Goal: Check status: Check status

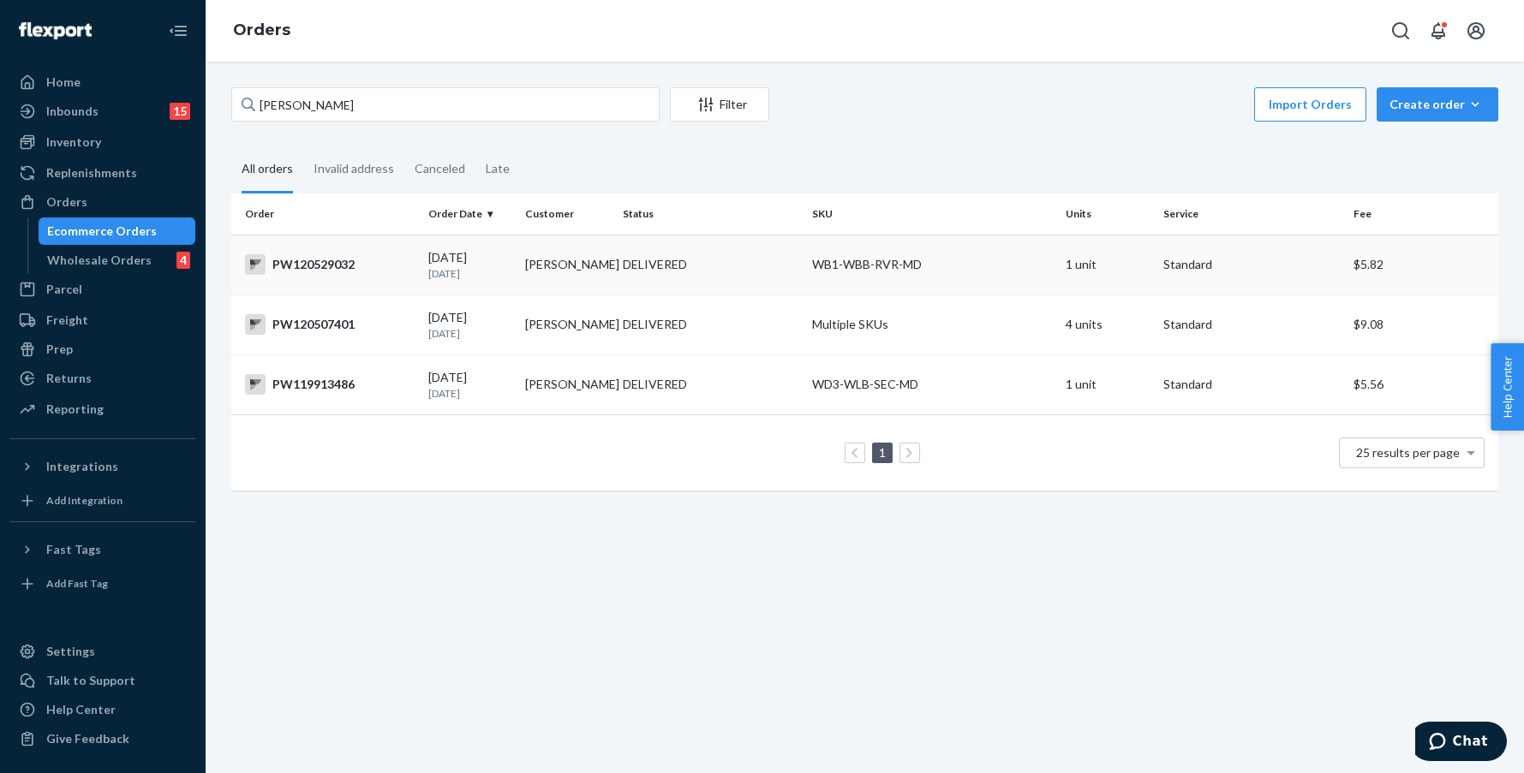
type input "[PERSON_NAME]"
click at [750, 271] on div "DELIVERED" at bounding box center [710, 264] width 183 height 17
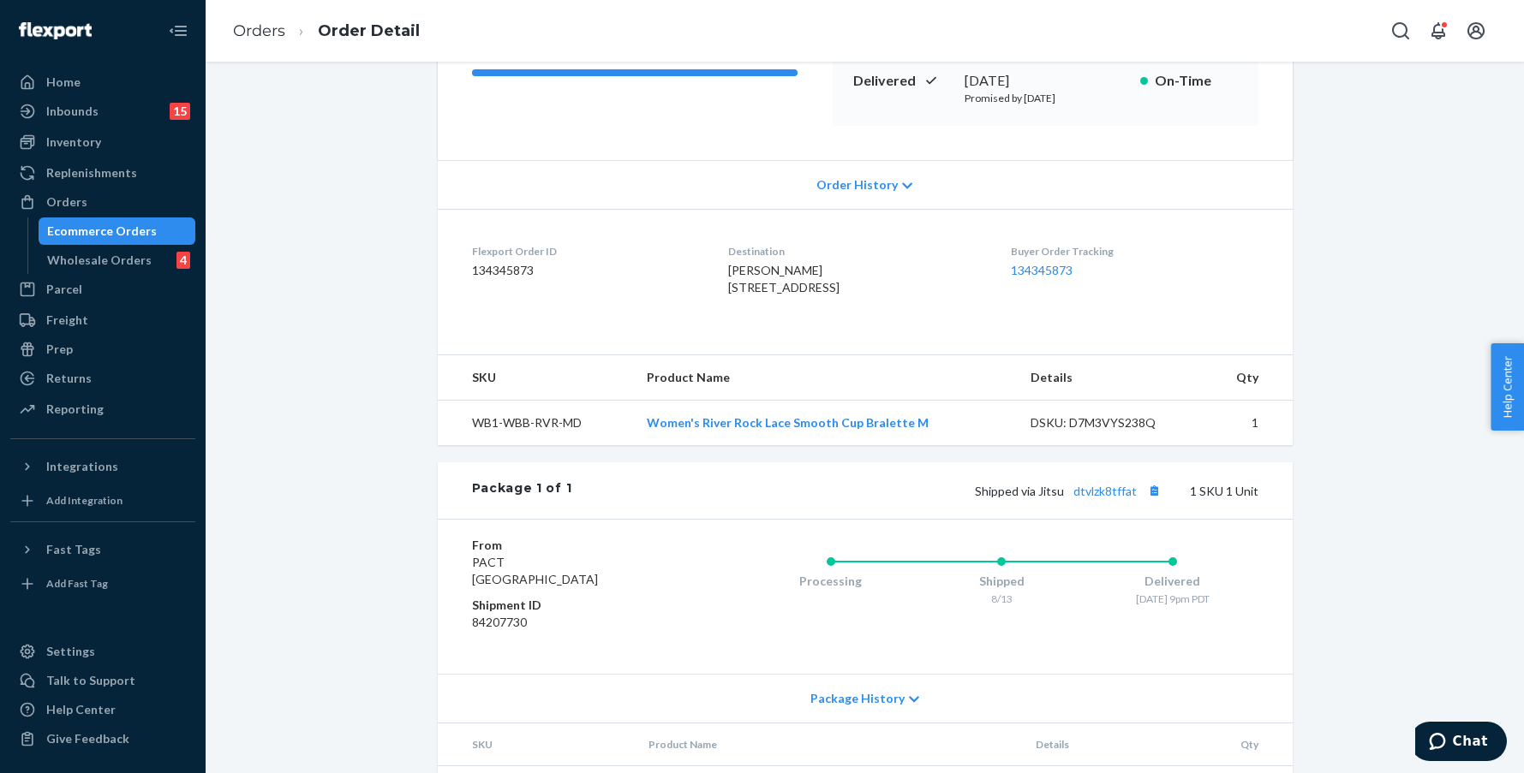
scroll to position [362, 0]
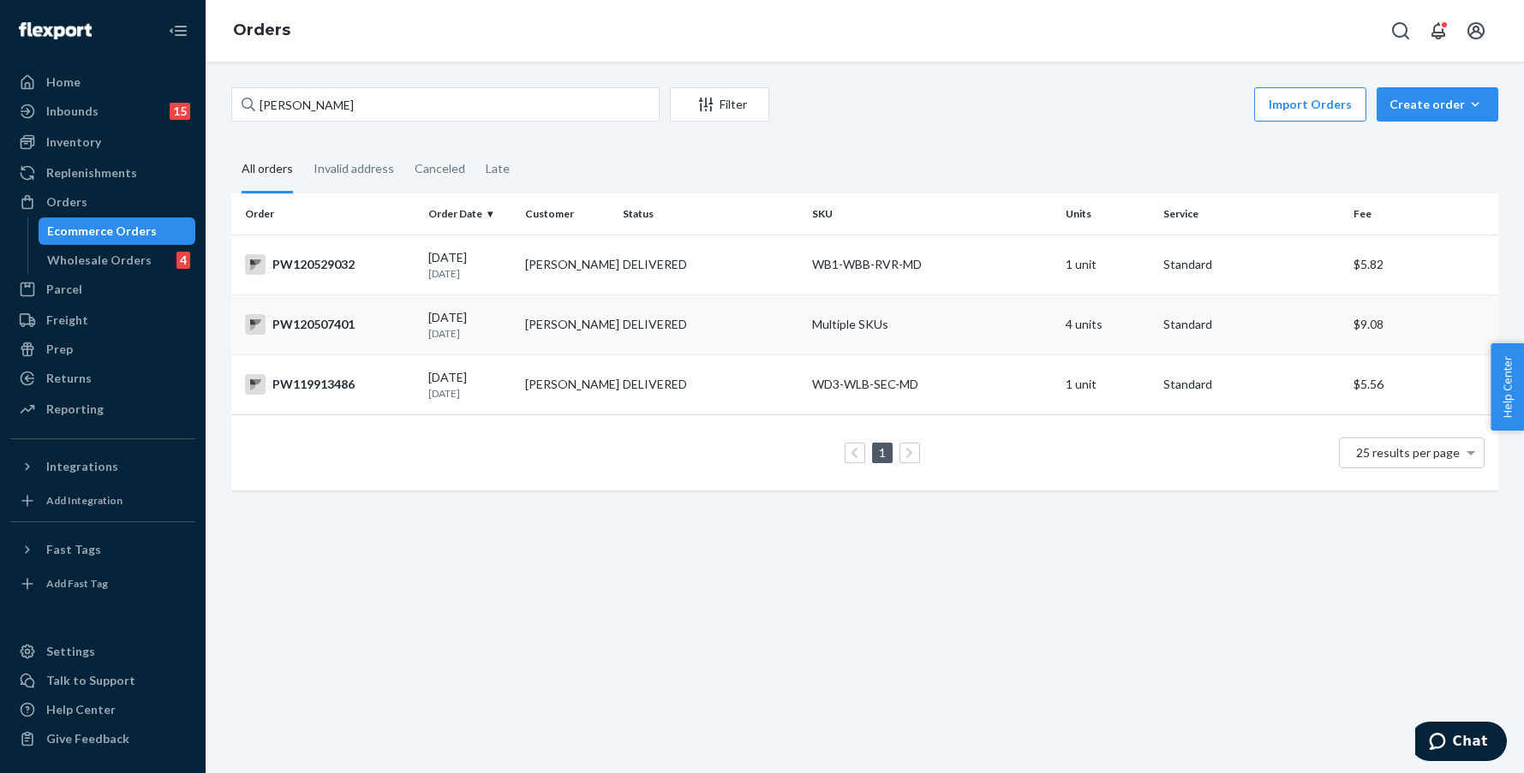
click at [353, 321] on div "PW120507401" at bounding box center [330, 324] width 170 height 21
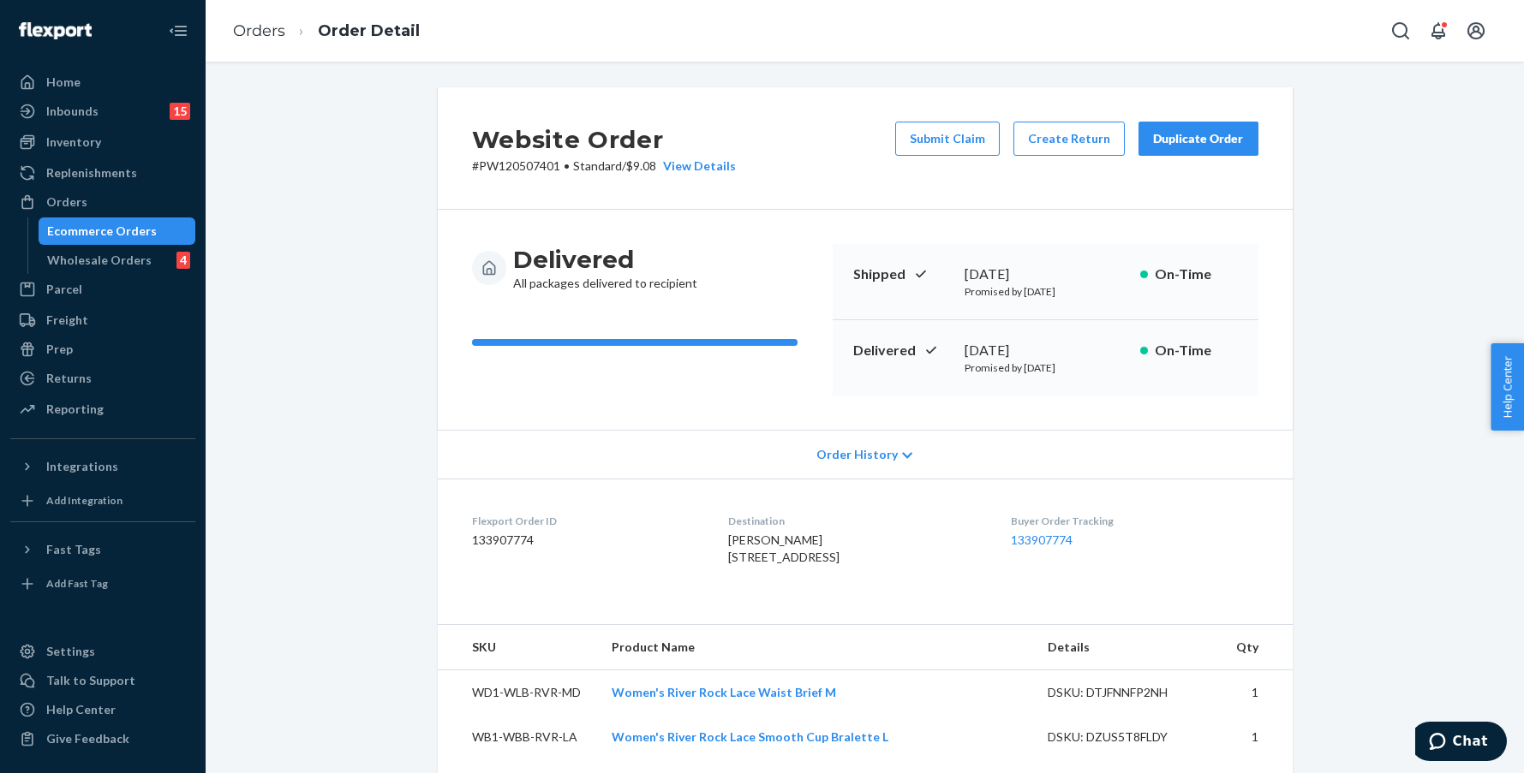
click at [534, 167] on p "# PW120507401 • Standard / $9.08 View Details" at bounding box center [604, 166] width 264 height 17
copy p "PW120507401"
click at [805, 564] on span "[PERSON_NAME] [STREET_ADDRESS]" at bounding box center [783, 549] width 111 height 32
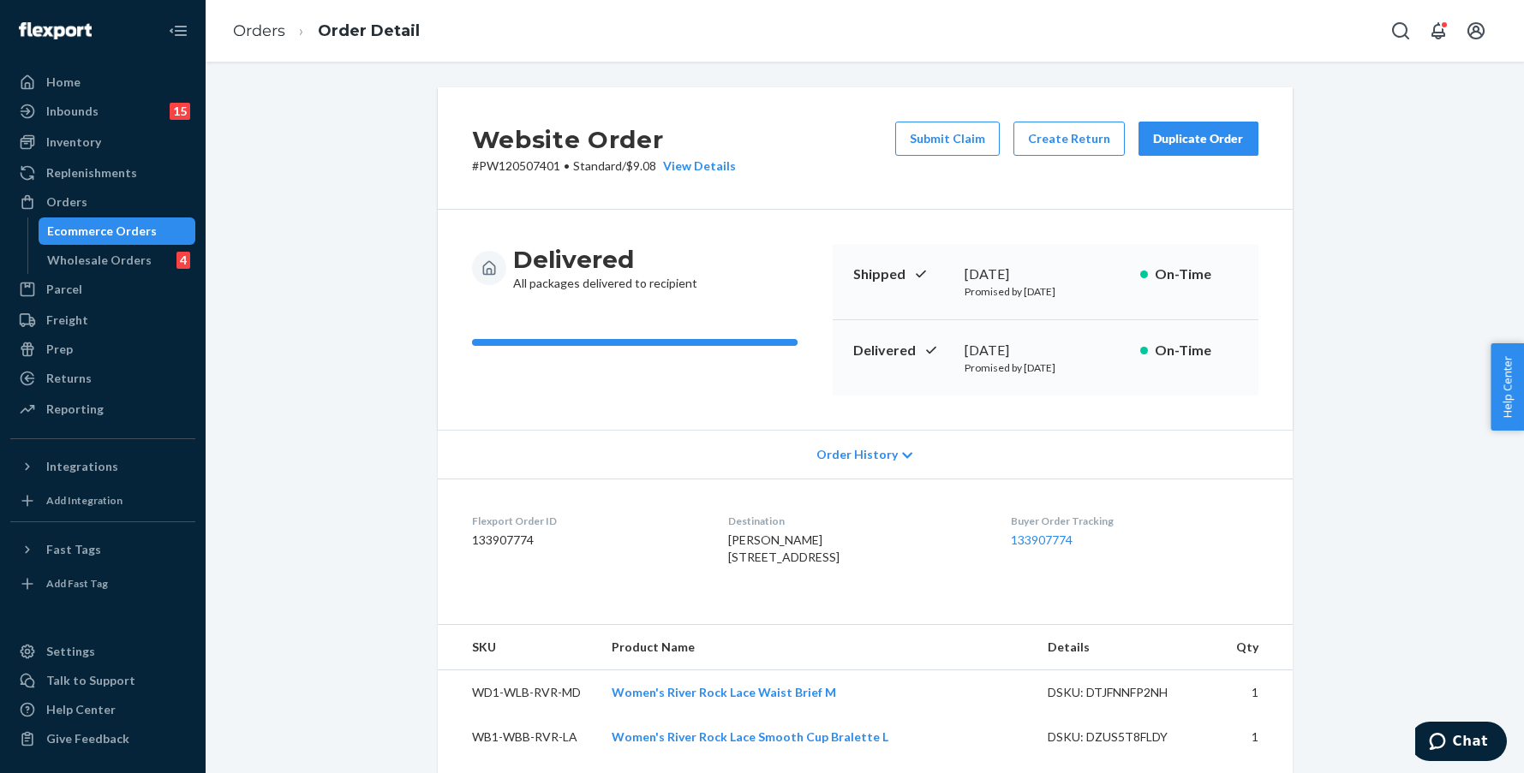
copy span "95127"
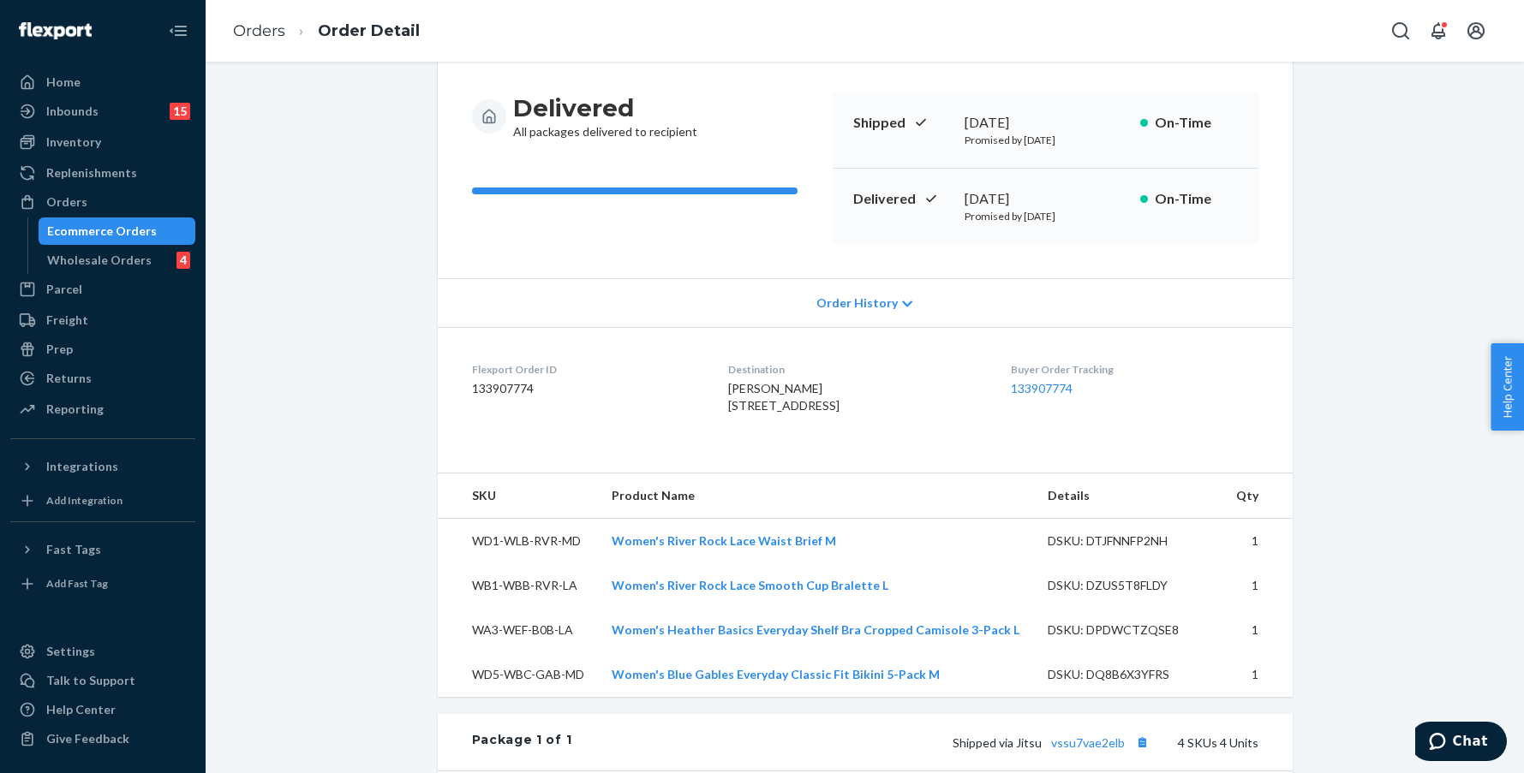
scroll to position [428, 0]
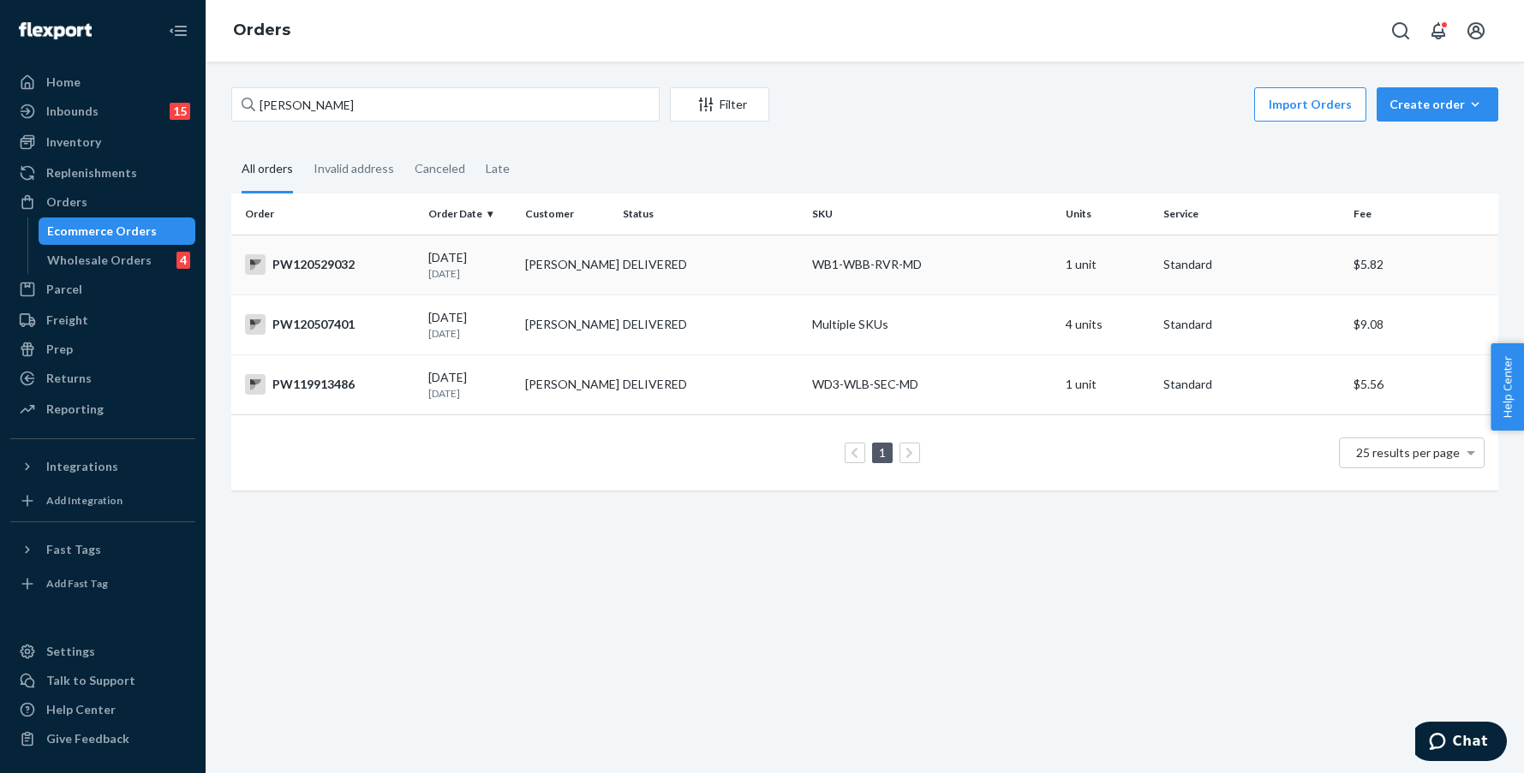
click at [768, 252] on td "DELIVERED" at bounding box center [711, 265] width 190 height 60
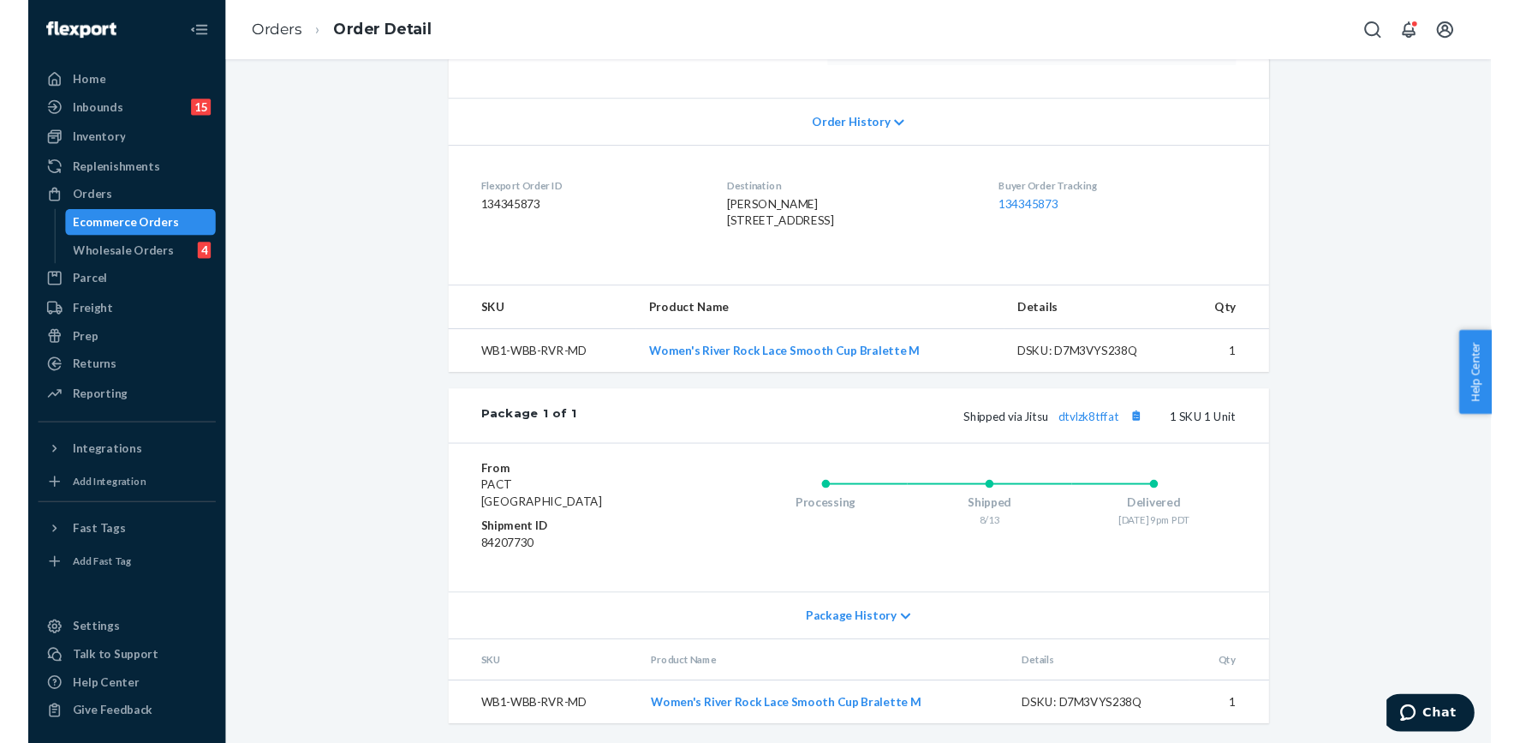
scroll to position [362, 0]
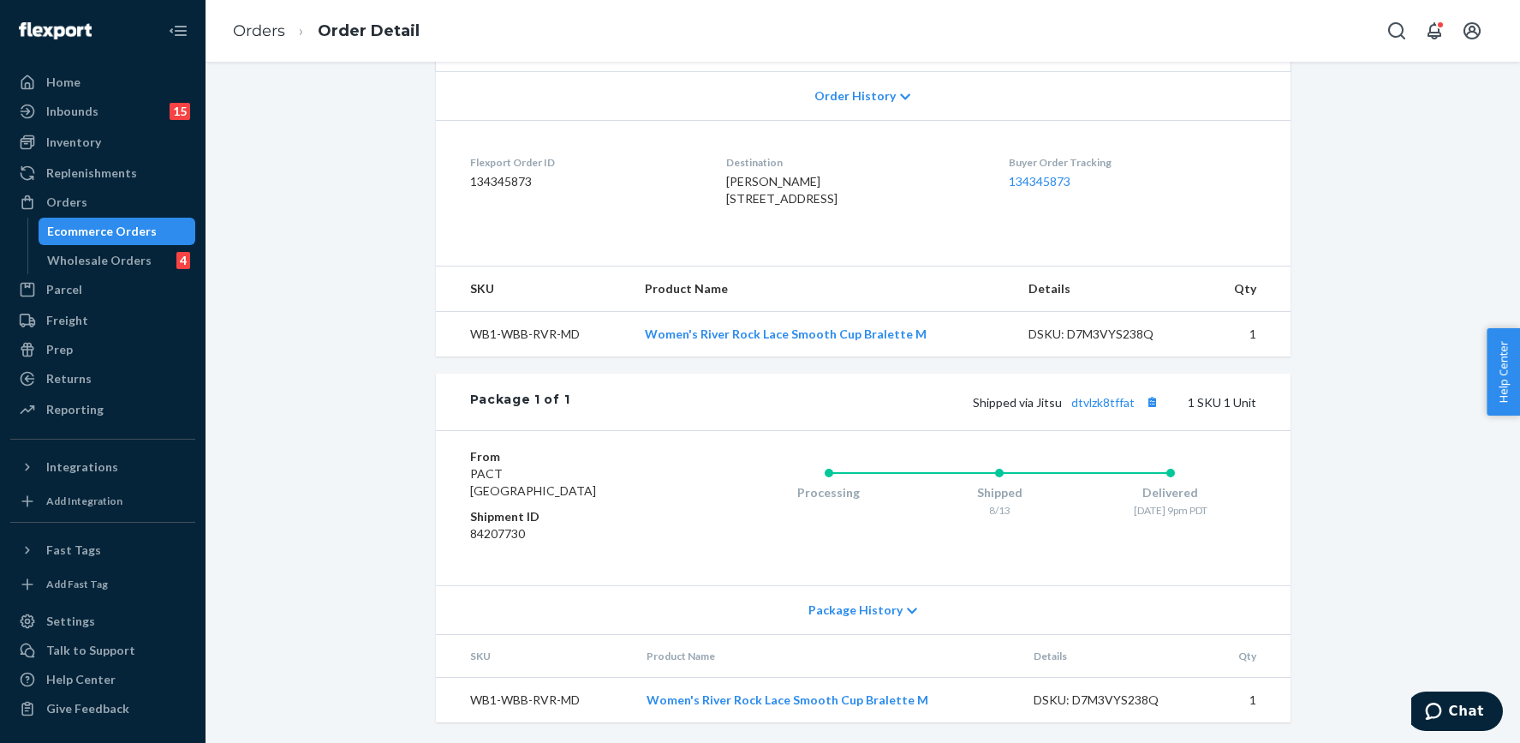
click at [164, 237] on div "Ecommerce Orders" at bounding box center [117, 231] width 154 height 24
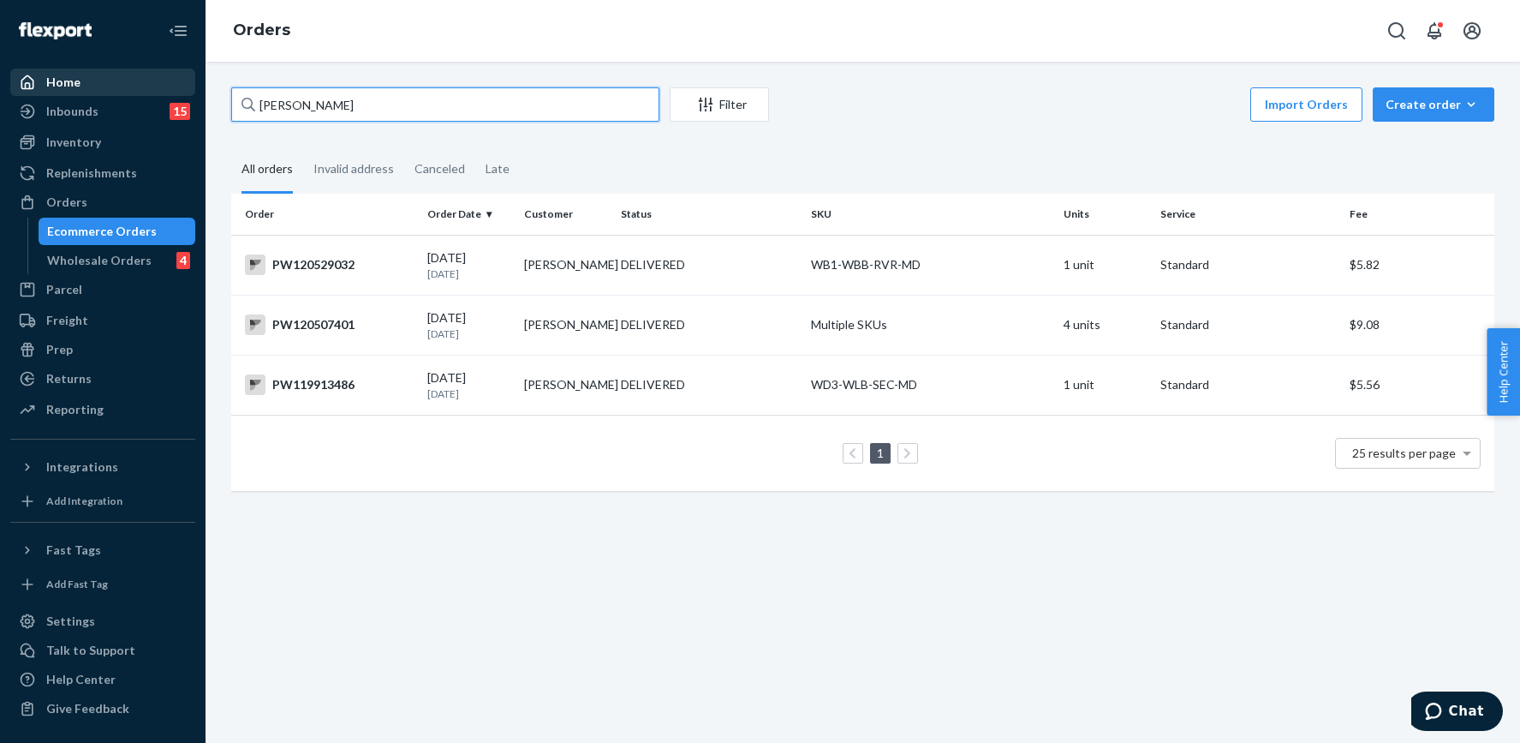
drag, startPoint x: 359, startPoint y: 90, endPoint x: 191, endPoint y: 63, distance: 170.0
click at [189, 70] on div "Home Inbounds 15 Shipping Plans Problems 15 Inventory Products Branded Packagin…" at bounding box center [760, 371] width 1520 height 743
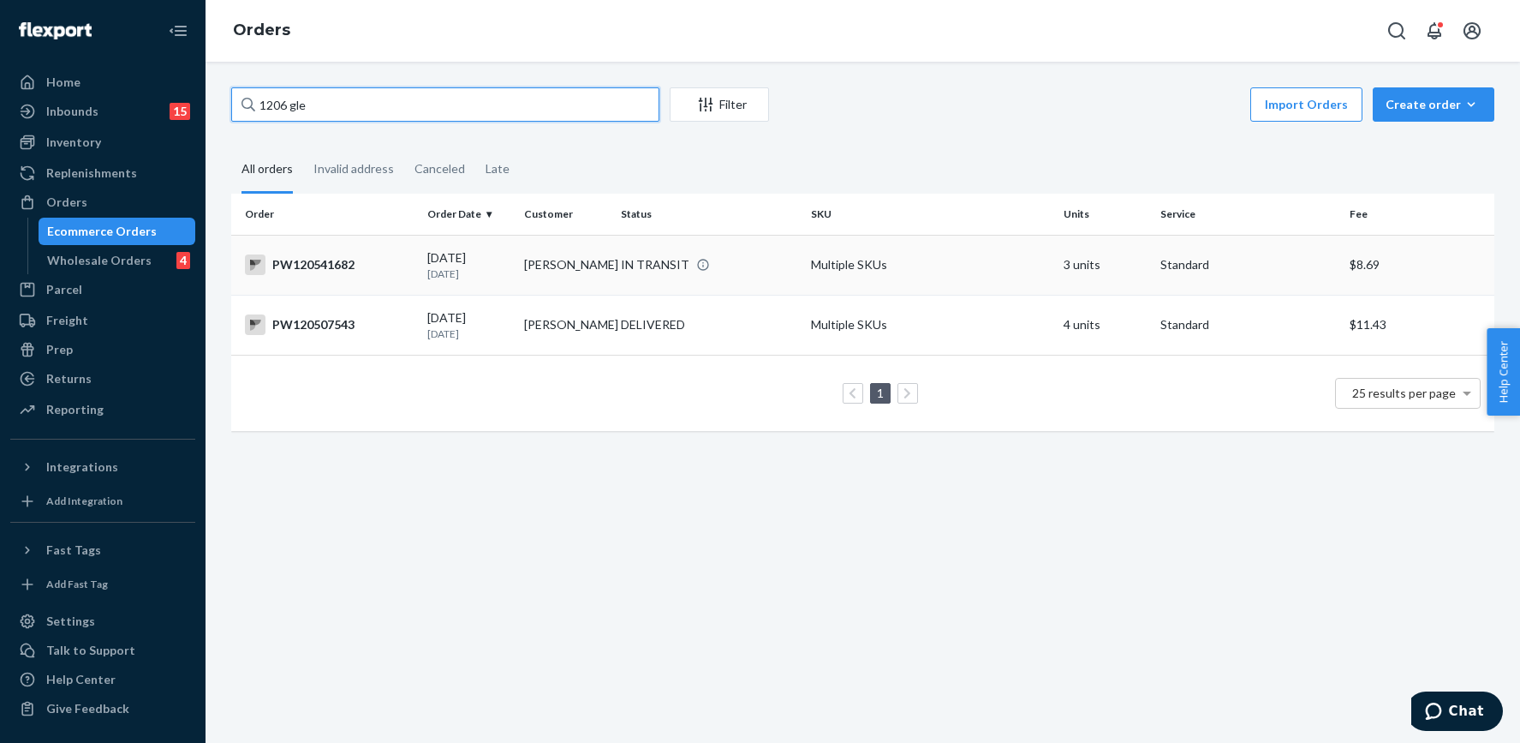
type input "1206 gle"
click at [745, 262] on div "IN TRANSIT" at bounding box center [709, 264] width 182 height 17
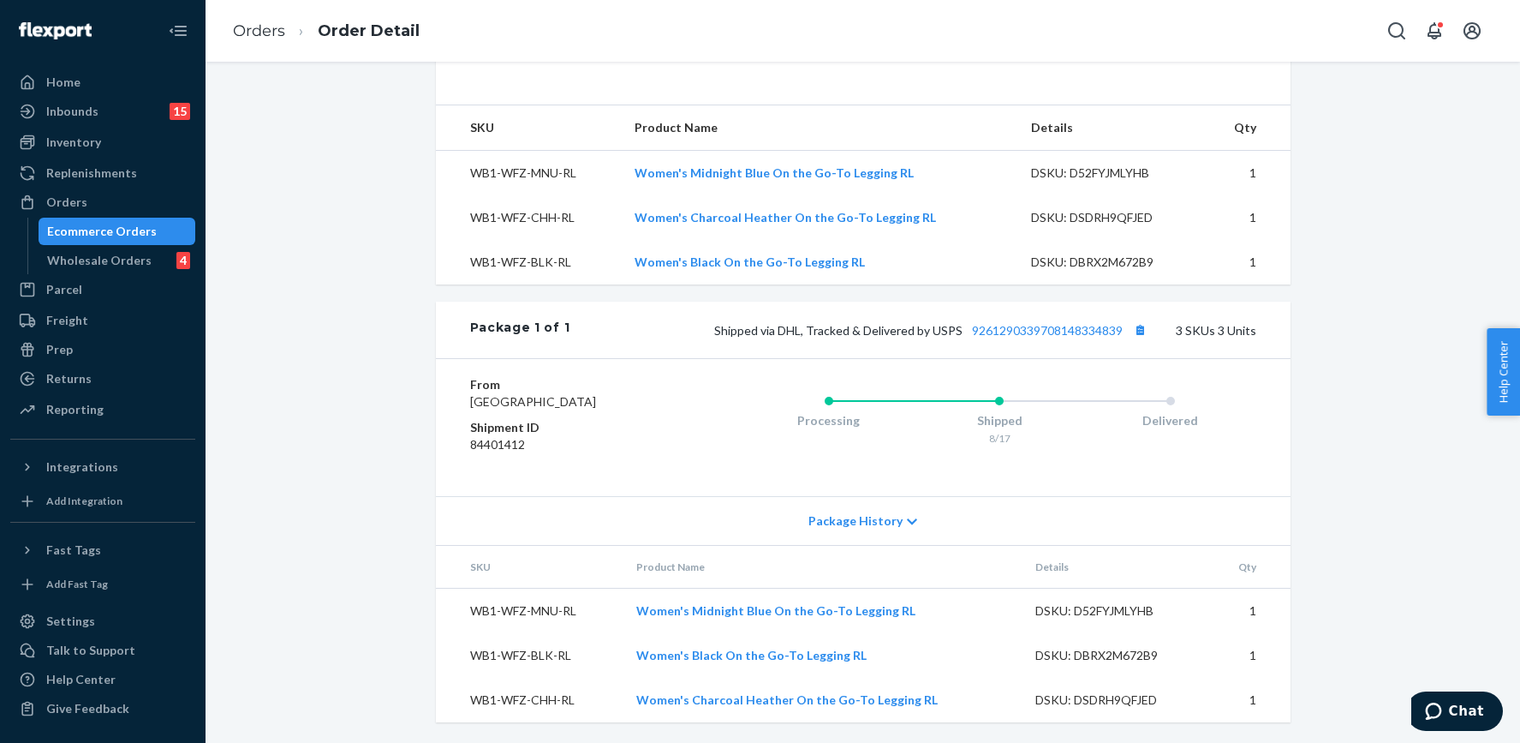
scroll to position [571, 0]
click at [1070, 323] on link "9261290339708148334839" at bounding box center [1047, 330] width 151 height 15
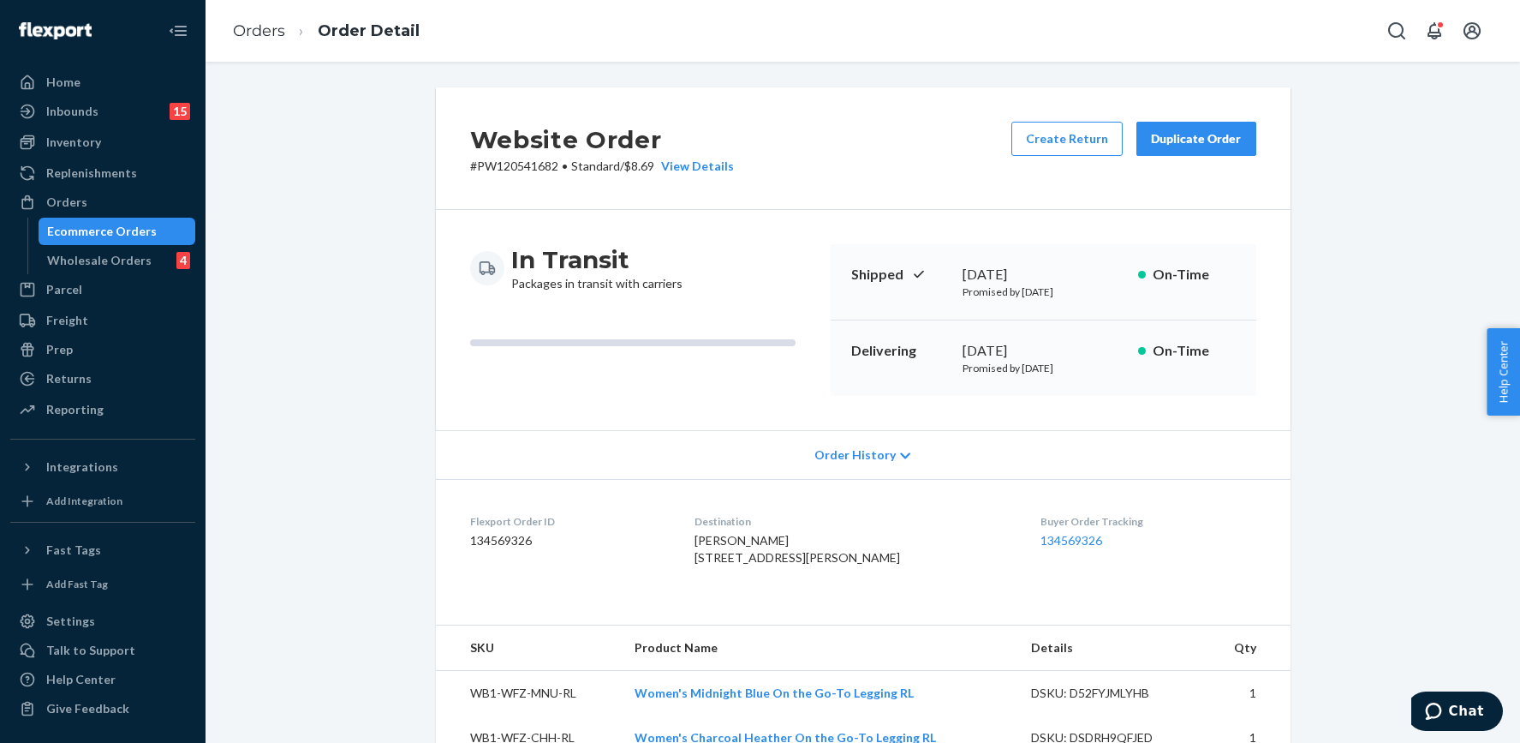
click at [148, 225] on div "Ecommerce Orders" at bounding box center [102, 231] width 110 height 17
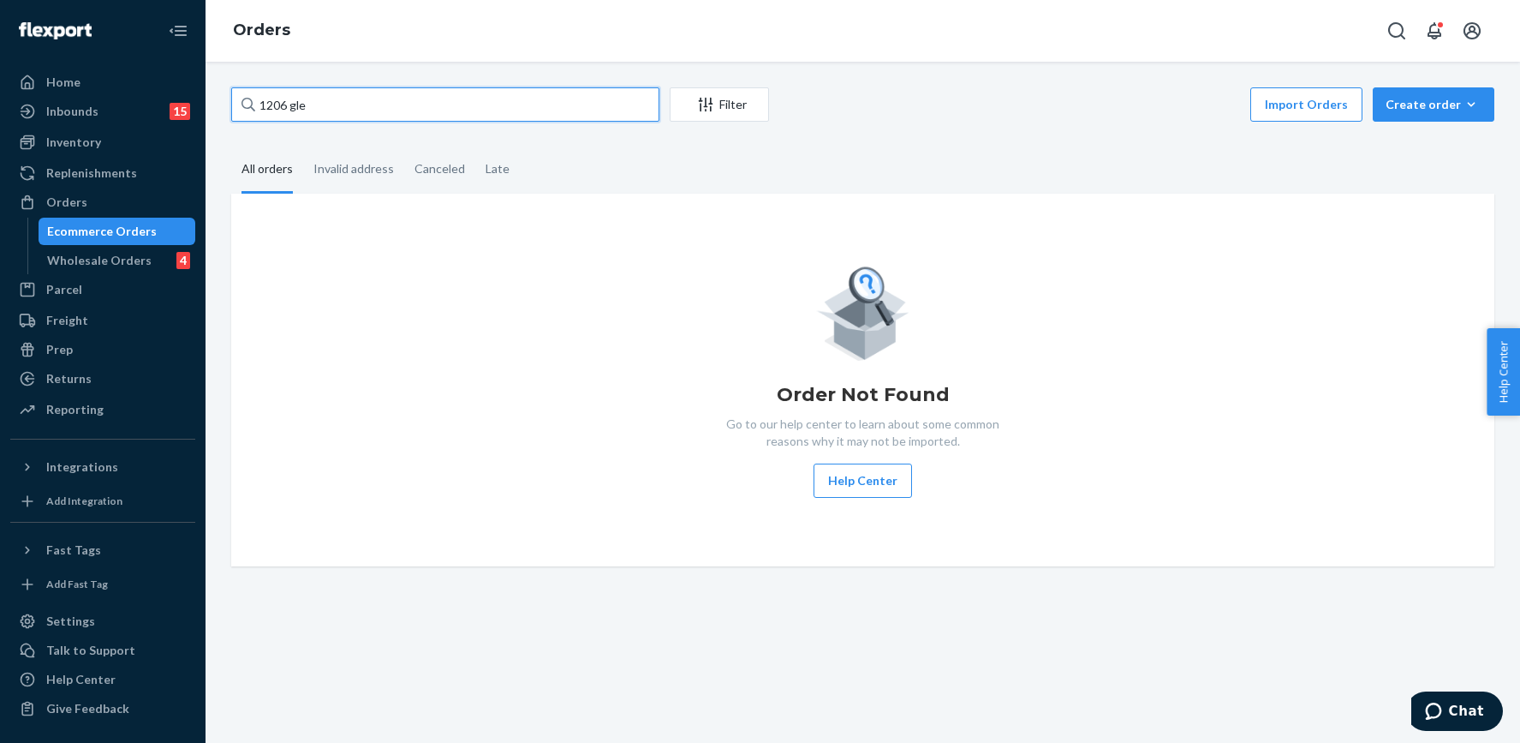
drag, startPoint x: 349, startPoint y: 94, endPoint x: 242, endPoint y: 100, distance: 108.1
click at [242, 100] on div "1206 gle" at bounding box center [445, 104] width 428 height 34
